Goal: Information Seeking & Learning: Learn about a topic

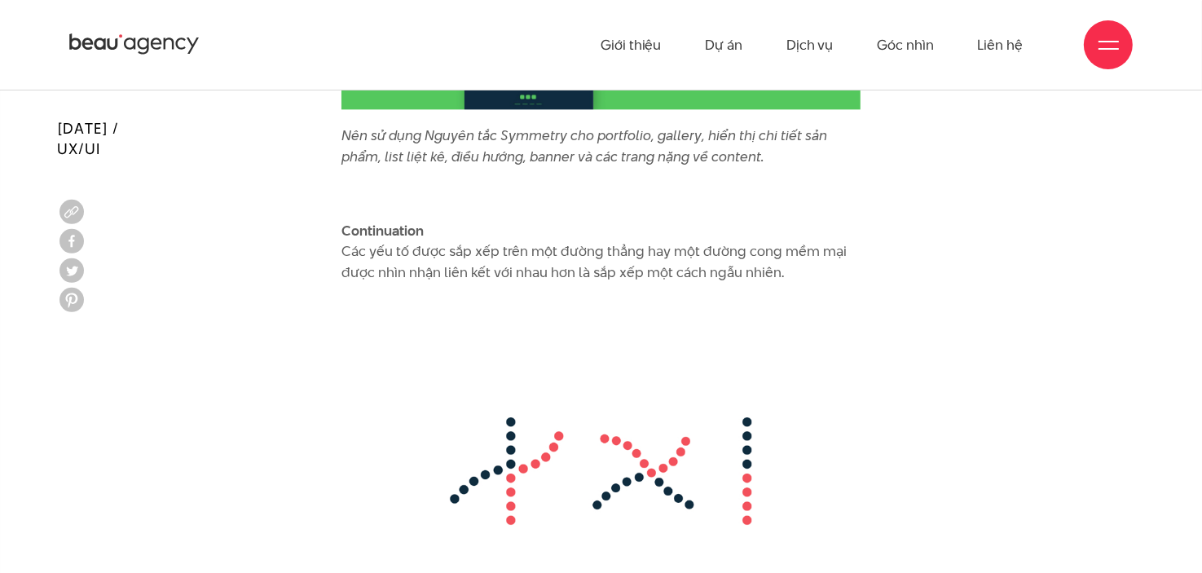
scroll to position [9694, 0]
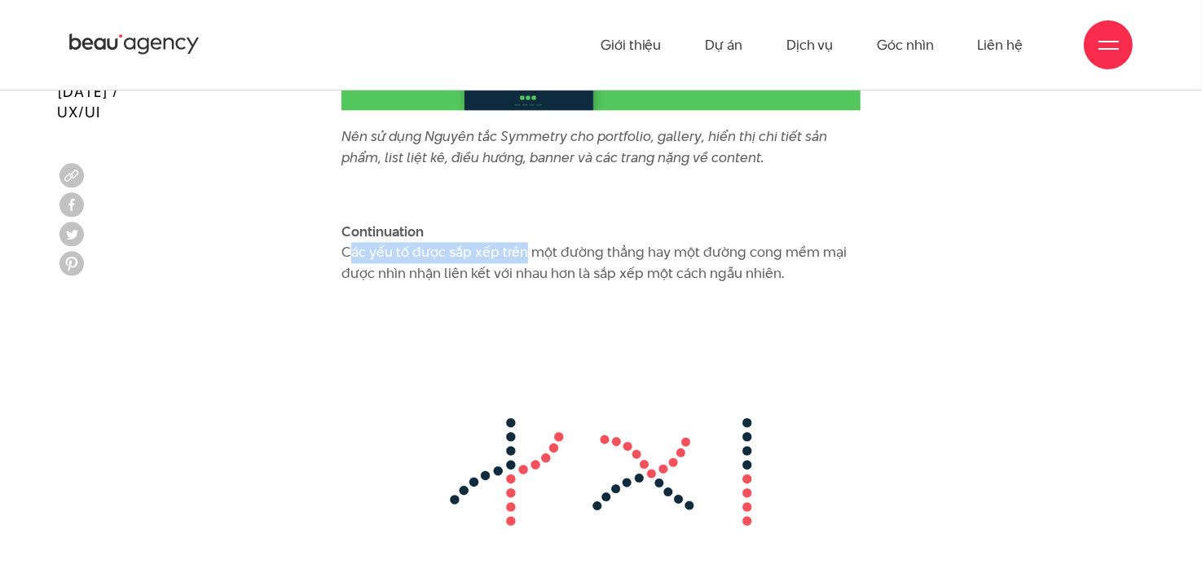
drag, startPoint x: 339, startPoint y: 209, endPoint x: 522, endPoint y: 214, distance: 183.4
click at [547, 231] on p "Continuation Các yếu tố được sắp xếp trên một đường thẳng hay một đường cong mề…" at bounding box center [601, 253] width 520 height 63
drag, startPoint x: 445, startPoint y: 217, endPoint x: 587, endPoint y: 209, distance: 142.0
click at [585, 222] on p "Continuation Các yếu tố được sắp xếp trên một đường thẳng hay một đường cong mề…" at bounding box center [601, 253] width 520 height 63
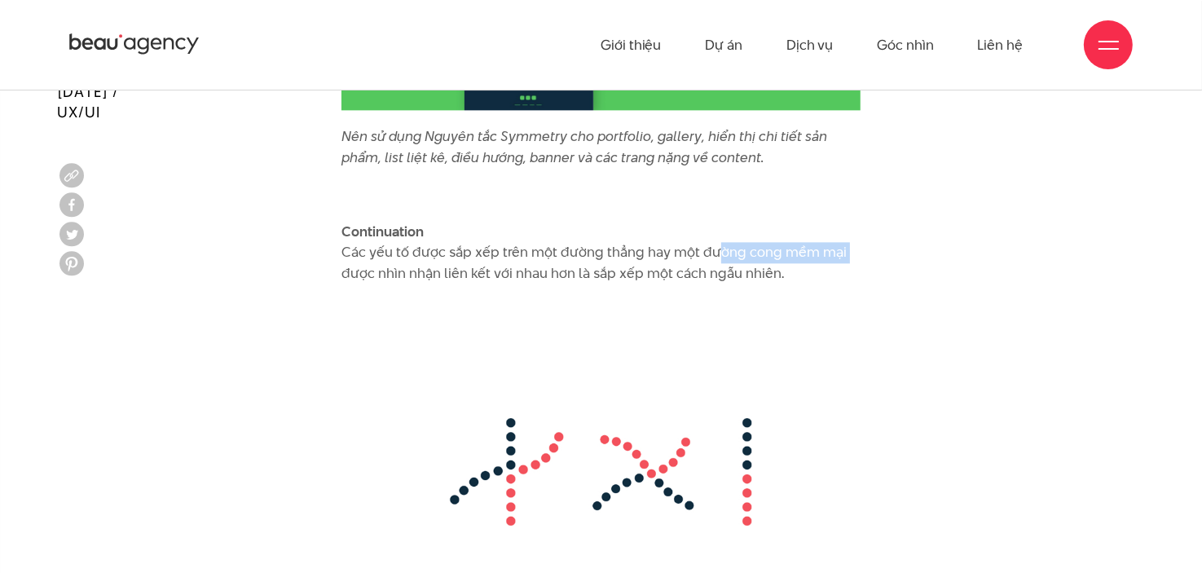
drag, startPoint x: 707, startPoint y: 216, endPoint x: 870, endPoint y: 214, distance: 162.9
click at [437, 235] on p "Continuation Các yếu tố được sắp xếp trên một đường thẳng hay một đường cong mề…" at bounding box center [601, 253] width 520 height 63
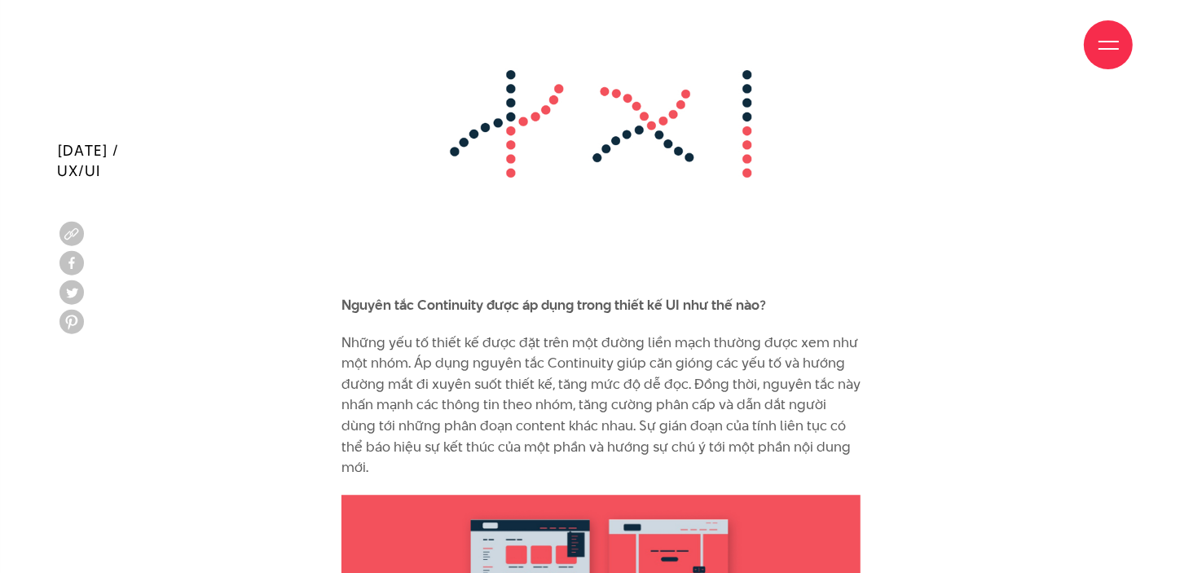
scroll to position [10101, 0]
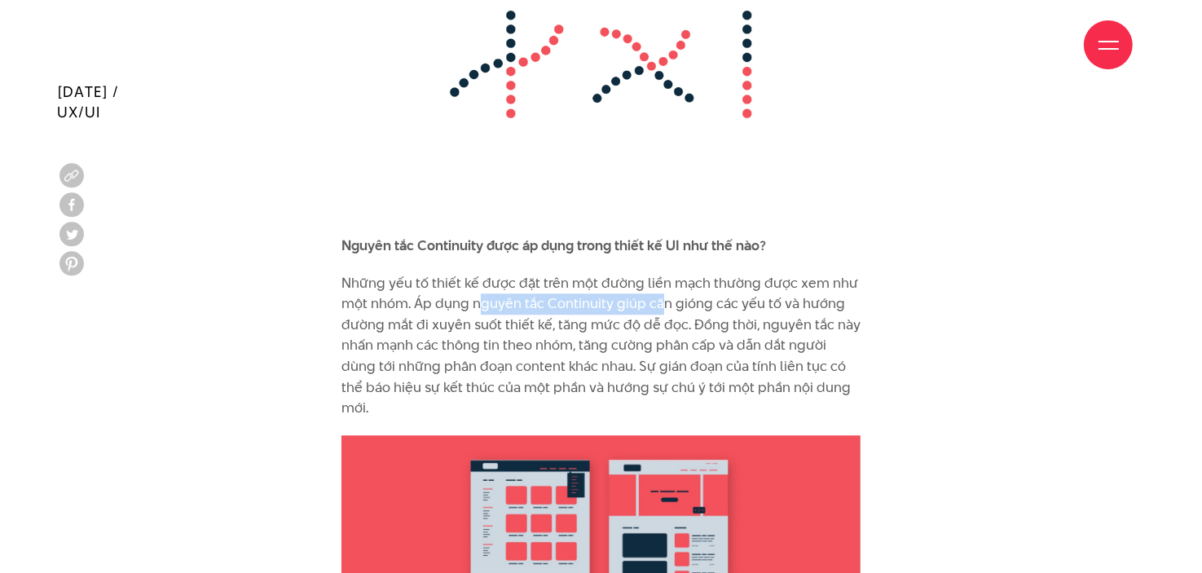
drag, startPoint x: 478, startPoint y: 261, endPoint x: 688, endPoint y: 257, distance: 209.4
click at [662, 273] on p "Những yếu tố thiết kế được đặt trên một đường liền mạch thường được xem như một…" at bounding box center [601, 346] width 520 height 146
click at [717, 273] on p "Những yếu tố thiết kế được đặt trên một đường liền mạch thường được xem như một…" at bounding box center [601, 346] width 520 height 146
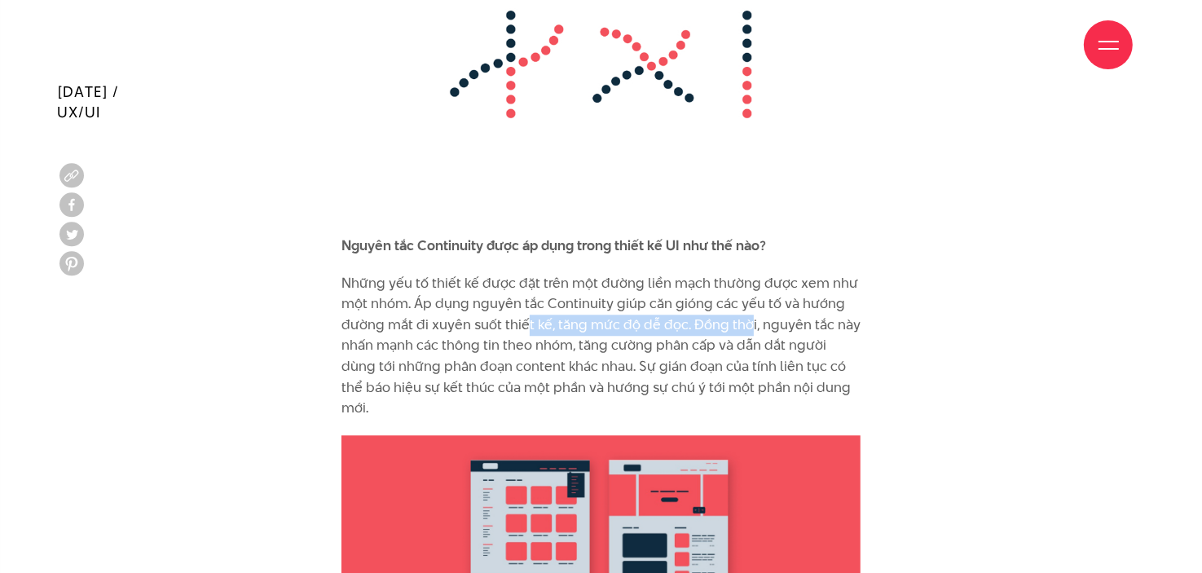
drag, startPoint x: 525, startPoint y: 279, endPoint x: 746, endPoint y: 277, distance: 221.6
click at [745, 277] on p "Những yếu tố thiết kế được đặt trên một đường liền mạch thường được xem như một…" at bounding box center [601, 346] width 520 height 146
drag, startPoint x: 781, startPoint y: 280, endPoint x: 846, endPoint y: 286, distance: 65.4
click at [846, 286] on p "Những yếu tố thiết kế được đặt trên một đường liền mạch thường được xem như một…" at bounding box center [601, 346] width 520 height 146
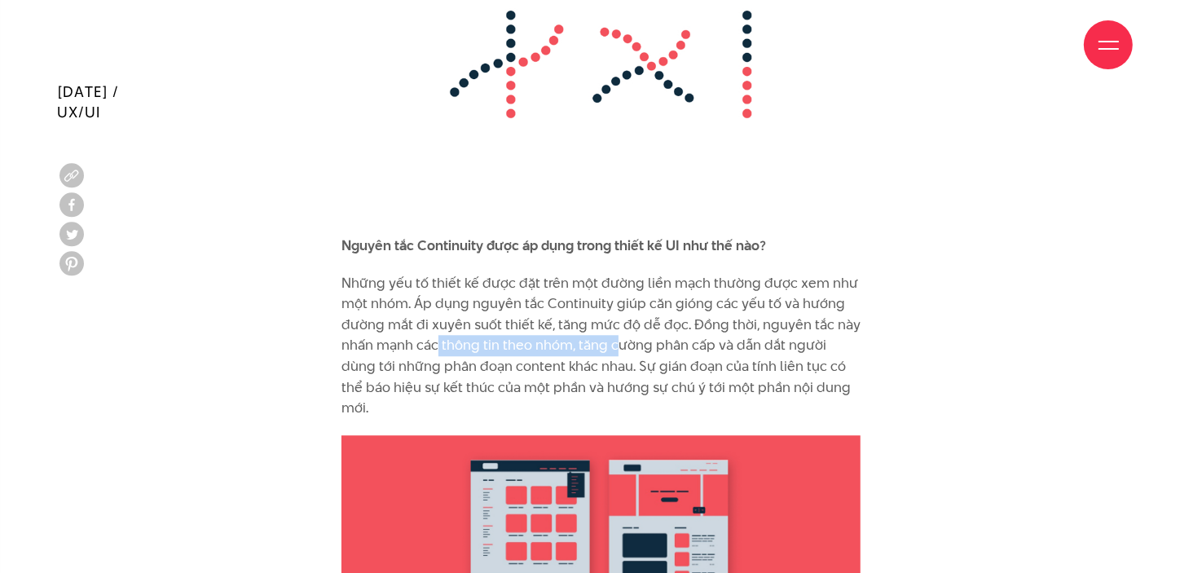
drag, startPoint x: 437, startPoint y: 308, endPoint x: 628, endPoint y: 310, distance: 191.4
click at [628, 310] on p "Những yếu tố thiết kế được đặt trên một đường liền mạch thường được xem như một…" at bounding box center [601, 346] width 520 height 146
